Goal: Navigation & Orientation: Find specific page/section

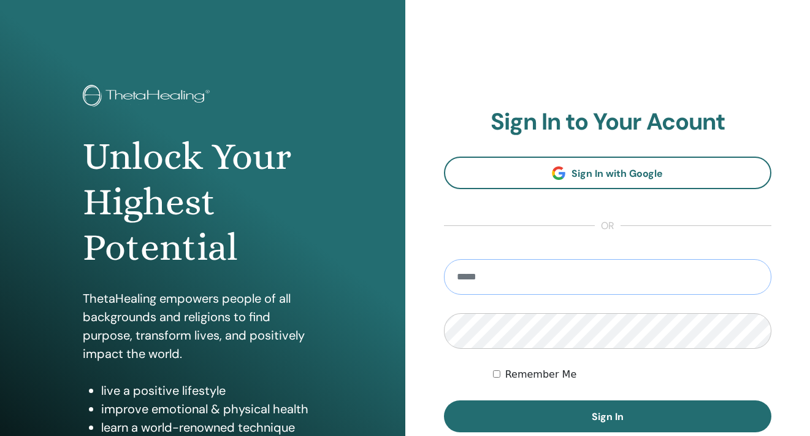
type input "**********"
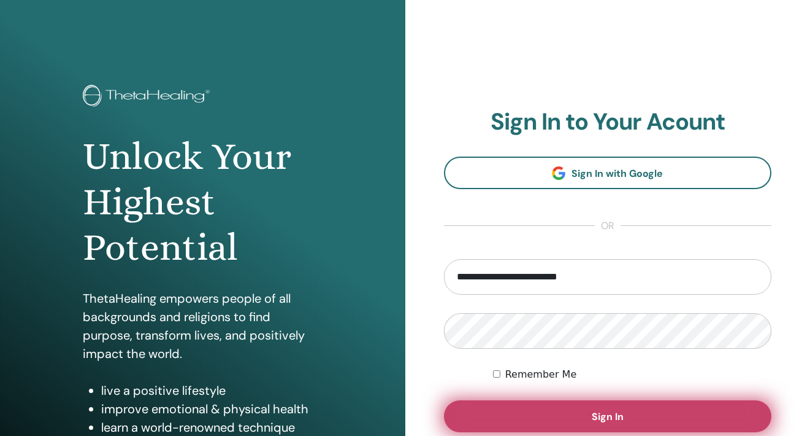
click at [602, 412] on span "Sign In" at bounding box center [608, 416] width 32 height 13
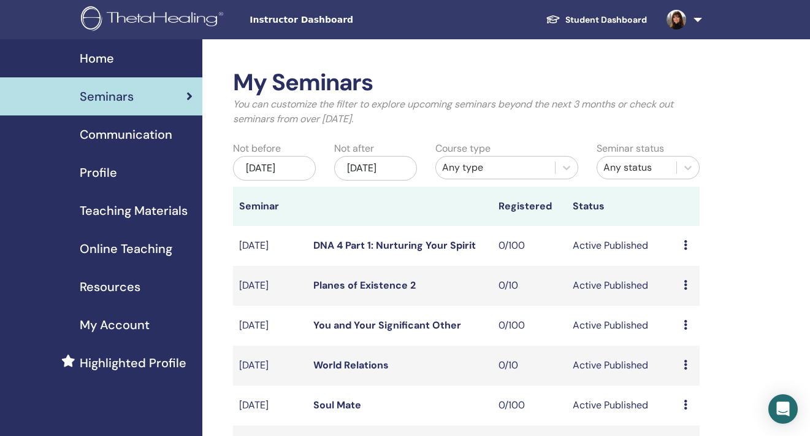
click at [675, 18] on img at bounding box center [677, 20] width 20 height 20
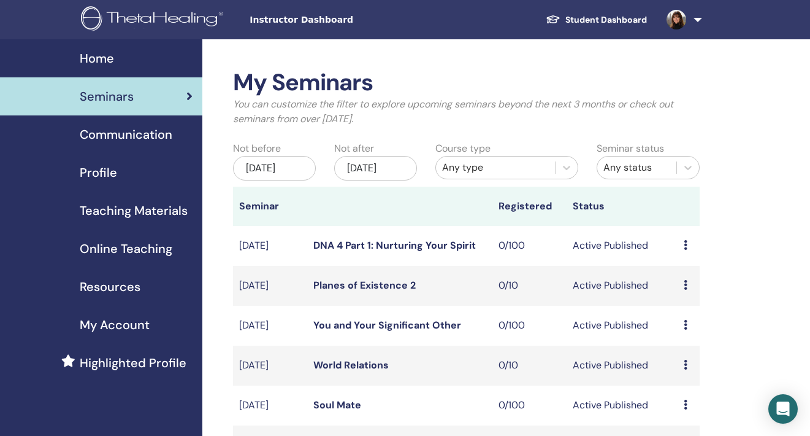
click at [152, 134] on span "Communication" at bounding box center [126, 134] width 93 height 18
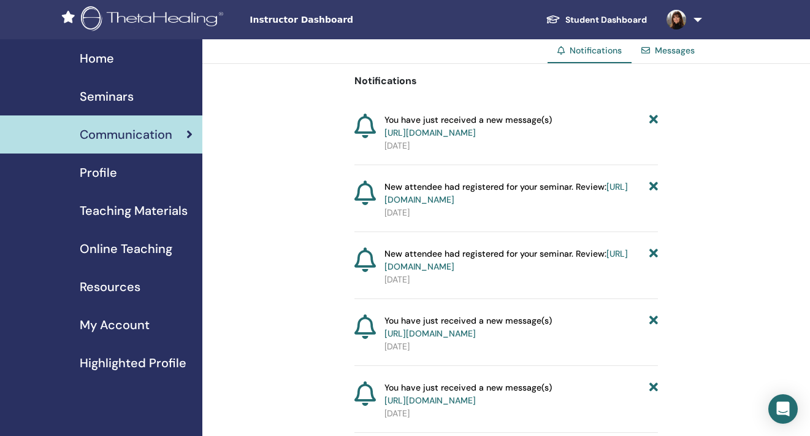
click at [476, 131] on link "https://member.thetahealing.com/message-center/messages/dd234b70-58ca-4dfd-b105…" at bounding box center [430, 132] width 91 height 11
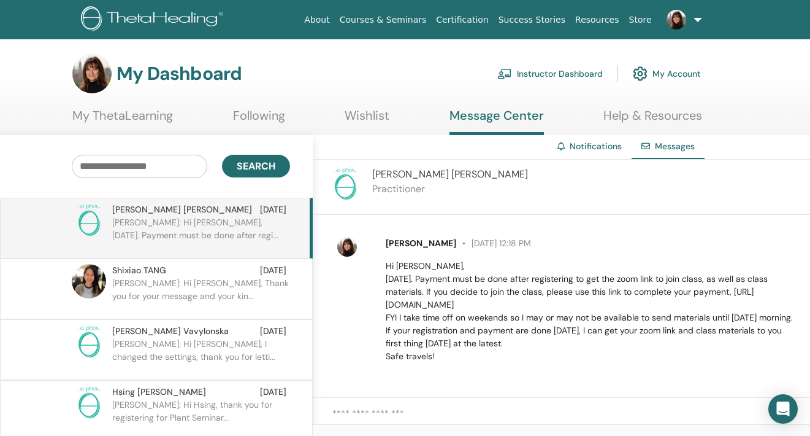
scroll to position [256, 0]
click at [545, 73] on link "Instructor Dashboard" at bounding box center [550, 73] width 106 height 27
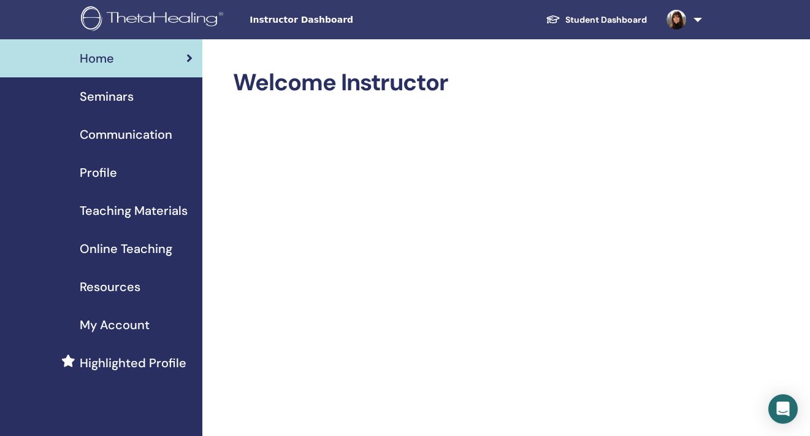
click at [117, 96] on span "Seminars" at bounding box center [107, 96] width 54 height 18
